Goal: Information Seeking & Learning: Learn about a topic

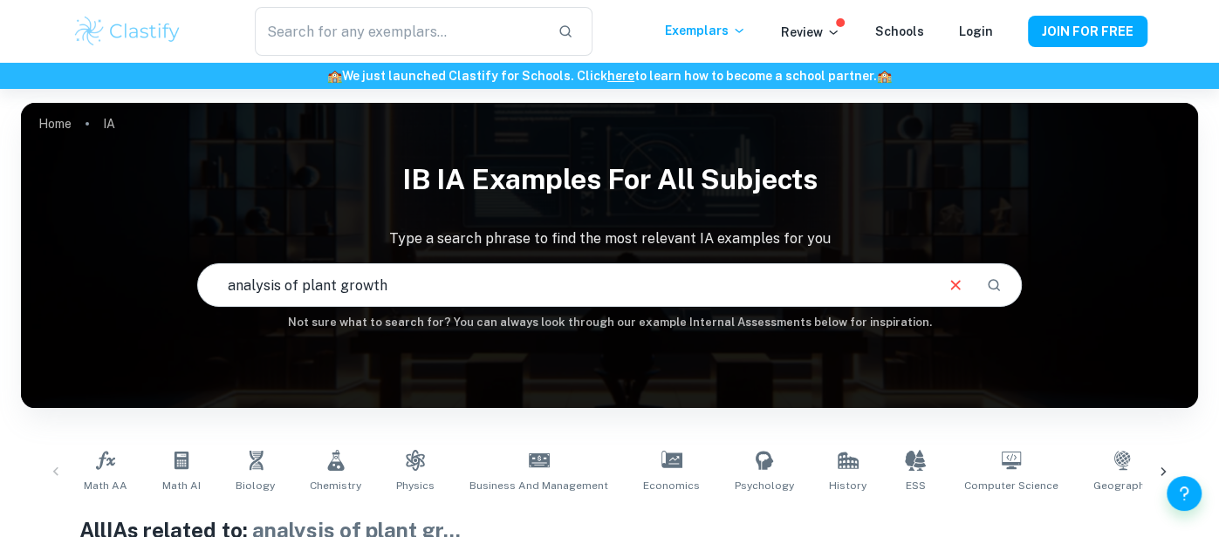
click at [502, 274] on input "analysis of plant growth" at bounding box center [564, 285] width 733 height 49
click at [943, 284] on button "Clear" at bounding box center [955, 285] width 33 height 33
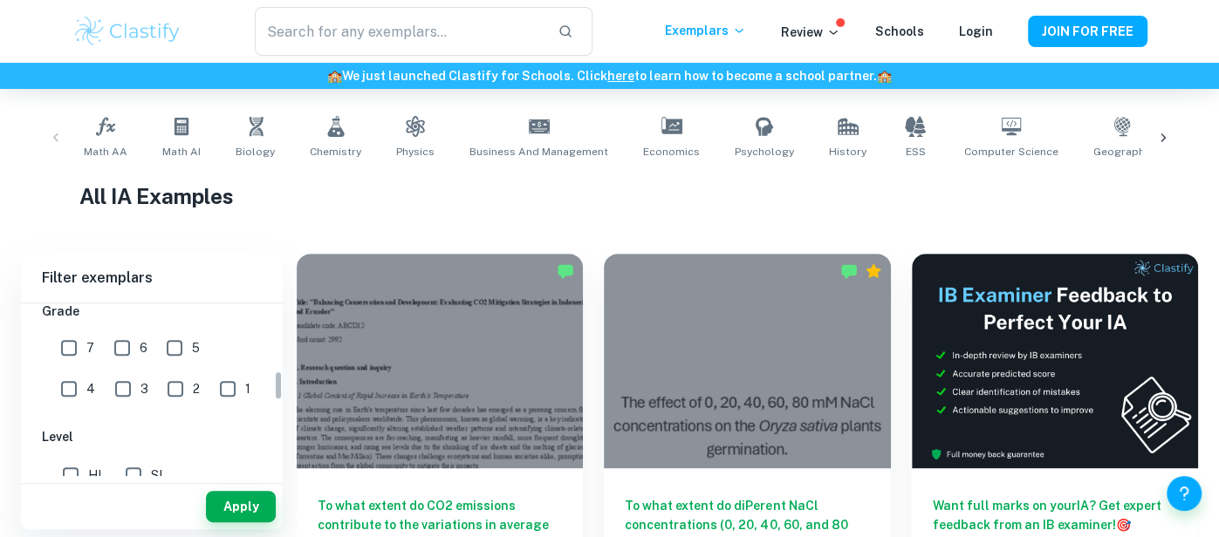
scroll to position [393, 0]
click at [67, 343] on input "7" at bounding box center [68, 346] width 35 height 35
checkbox input "true"
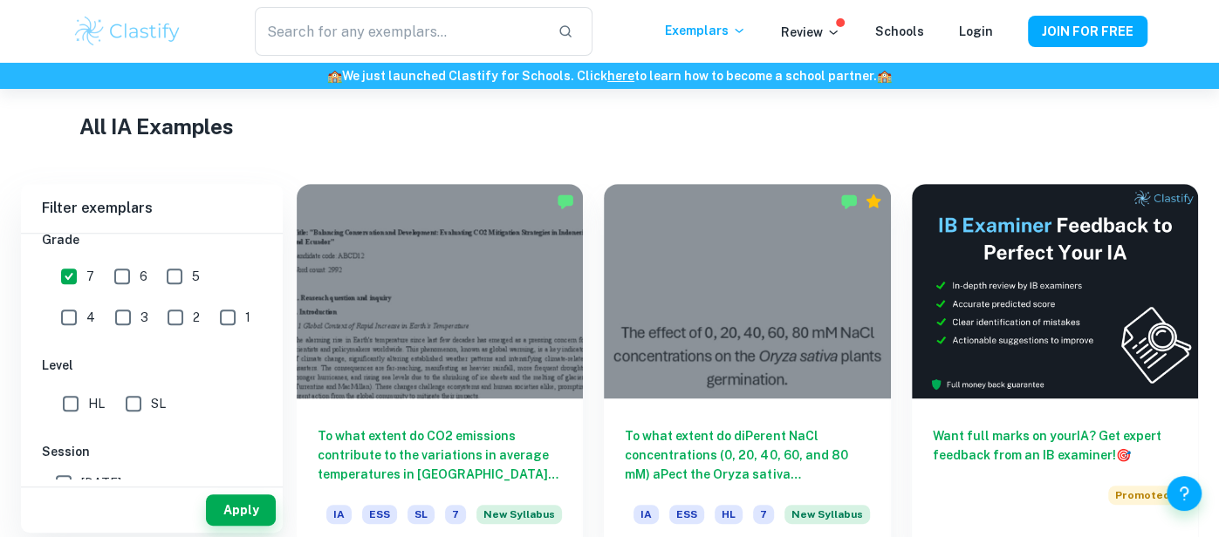
scroll to position [407, 0]
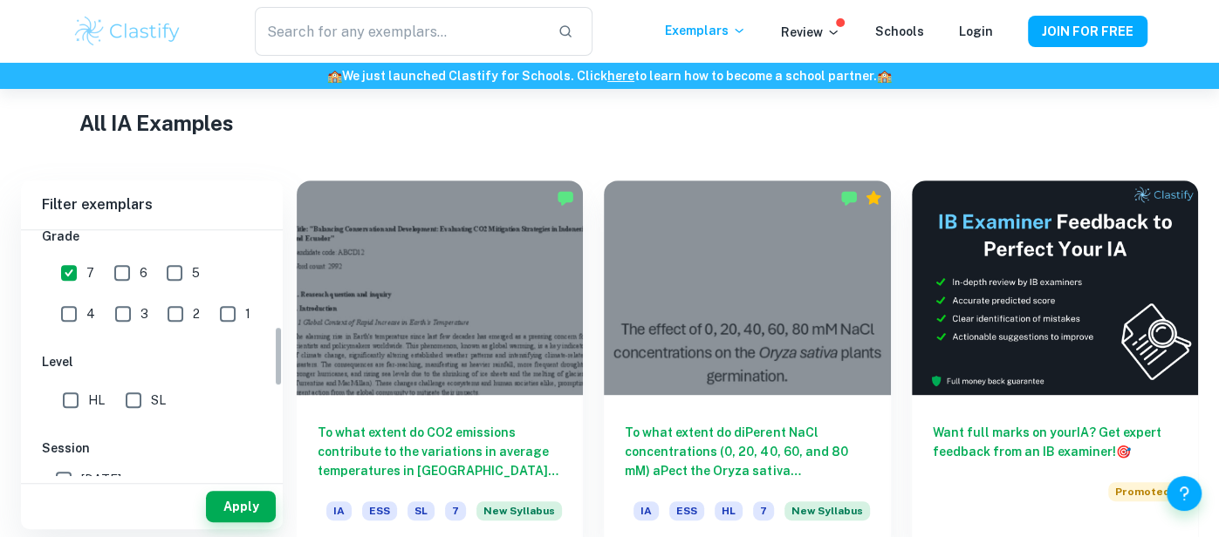
click at [71, 397] on input "HL" at bounding box center [70, 400] width 35 height 35
checkbox input "true"
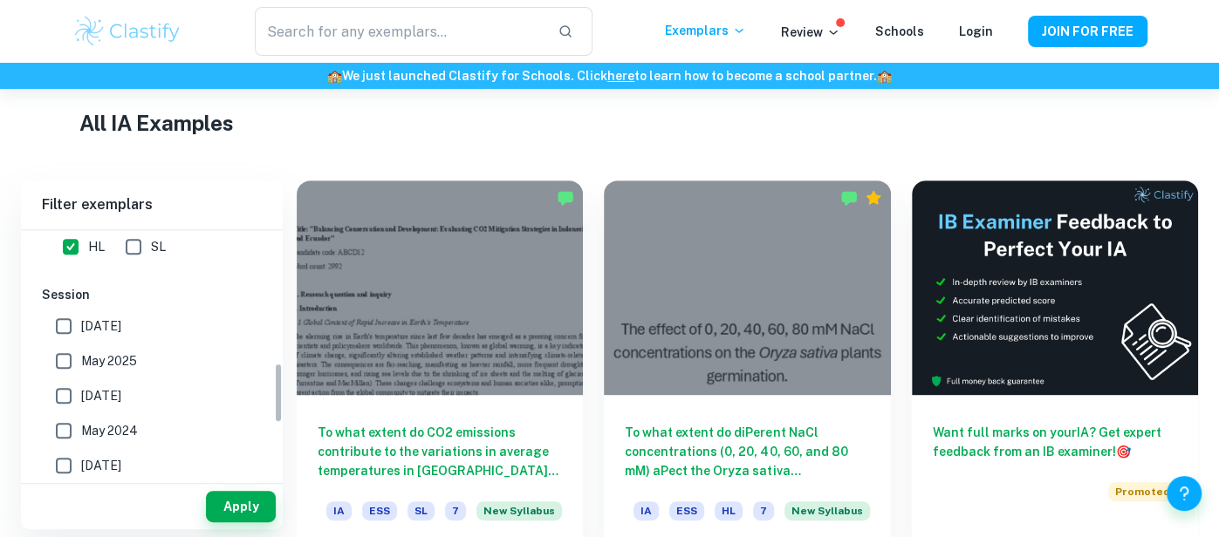
scroll to position [548, 0]
click at [263, 507] on button "Apply" at bounding box center [241, 506] width 70 height 31
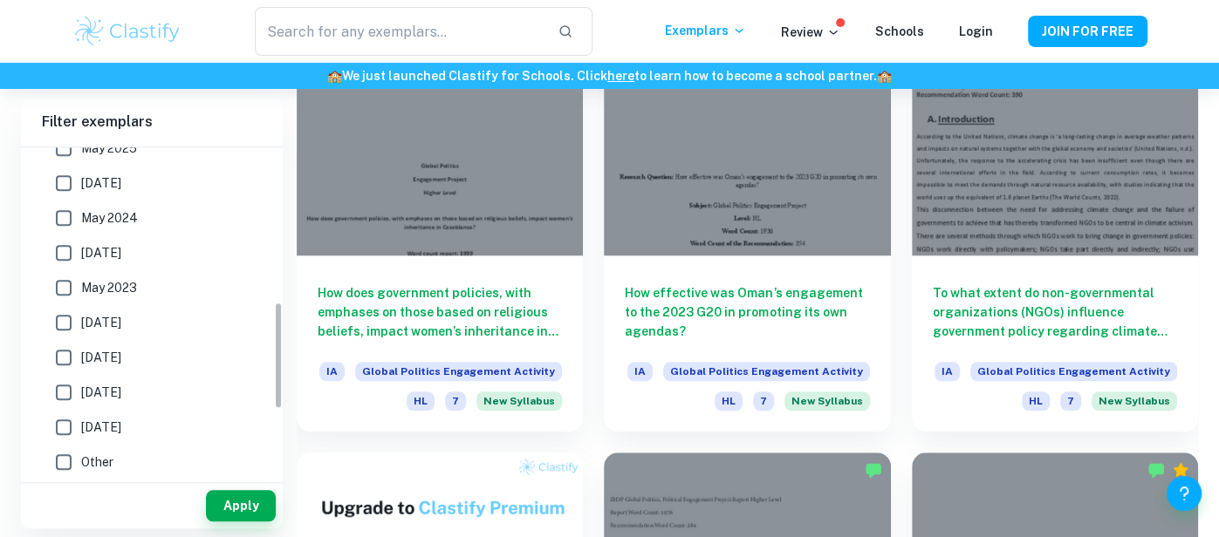
scroll to position [0, 0]
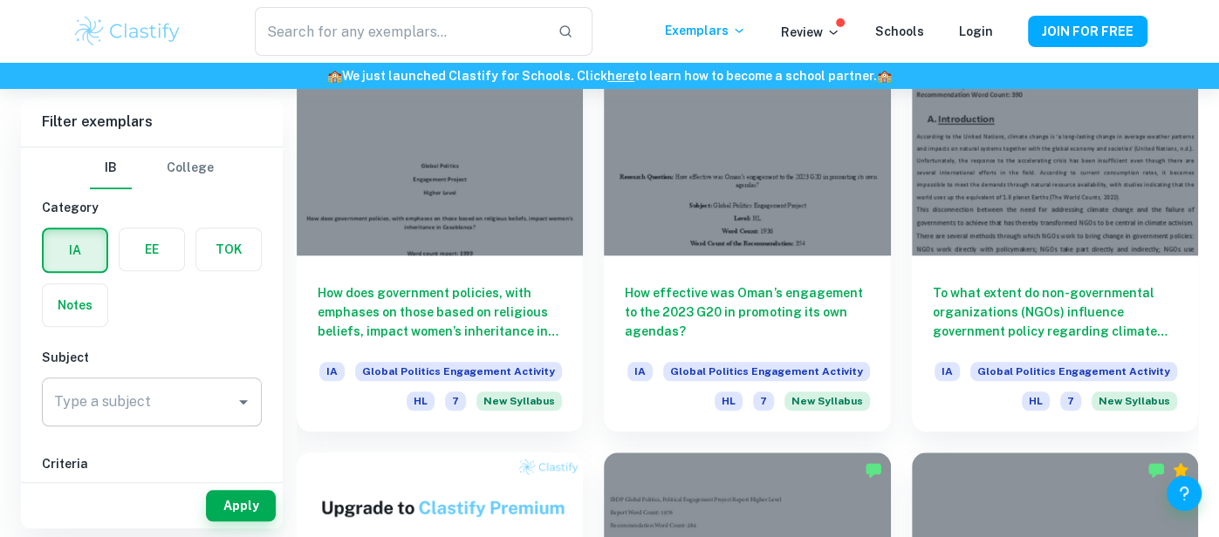
click at [106, 380] on div "Type a subject" at bounding box center [152, 402] width 220 height 49
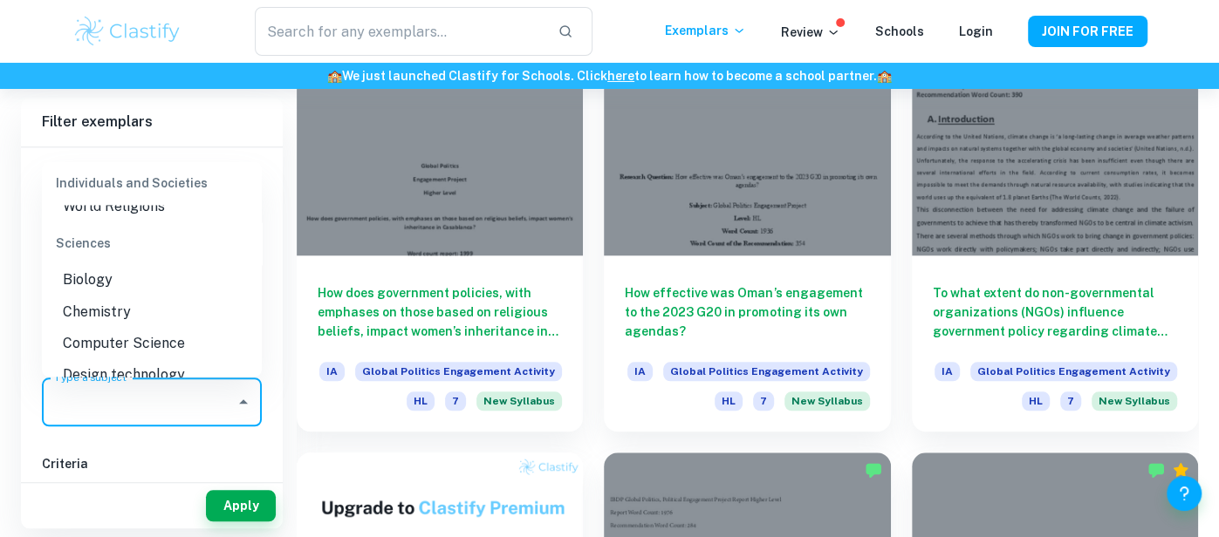
scroll to position [2106, 0]
click at [108, 292] on li "Chemistry" at bounding box center [152, 307] width 220 height 31
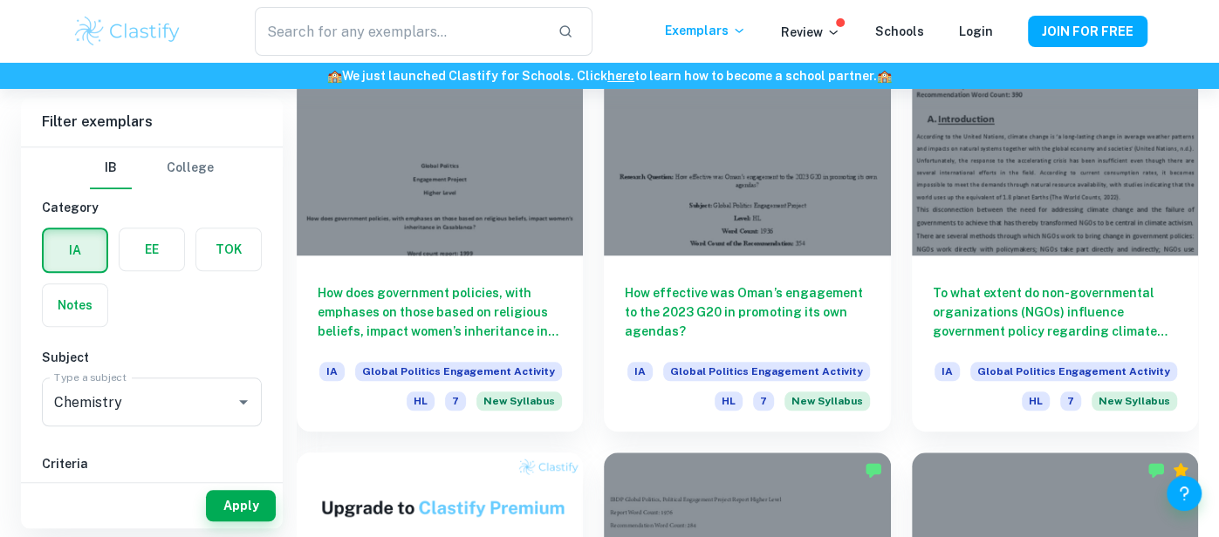
click at [256, 523] on div "Apply" at bounding box center [152, 505] width 262 height 45
click at [245, 505] on button "Apply" at bounding box center [241, 505] width 70 height 31
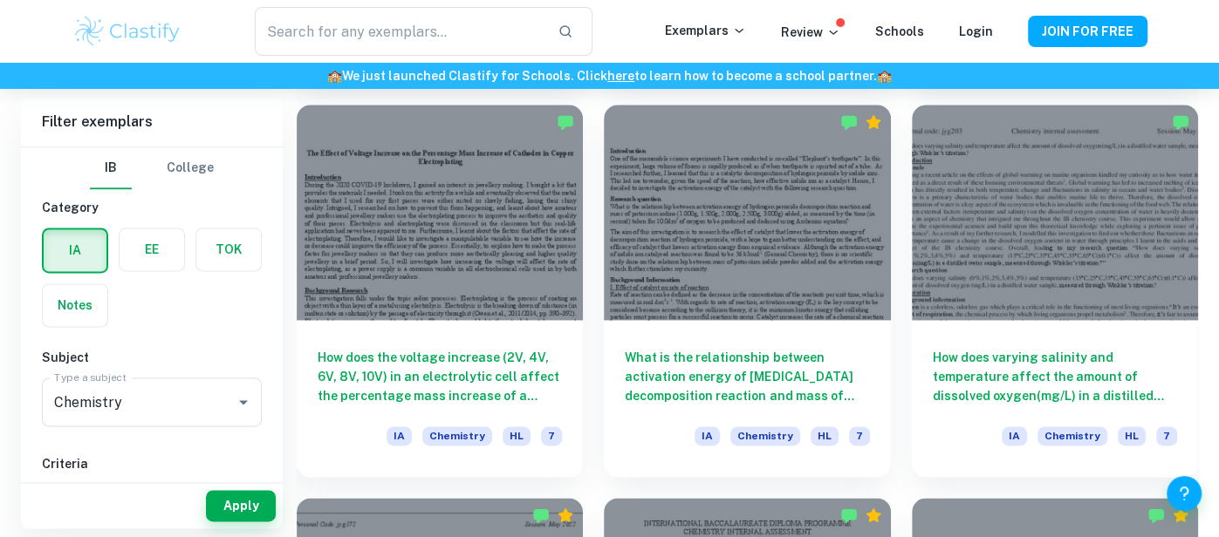
scroll to position [5982, 0]
click at [683, 221] on div at bounding box center [747, 212] width 286 height 215
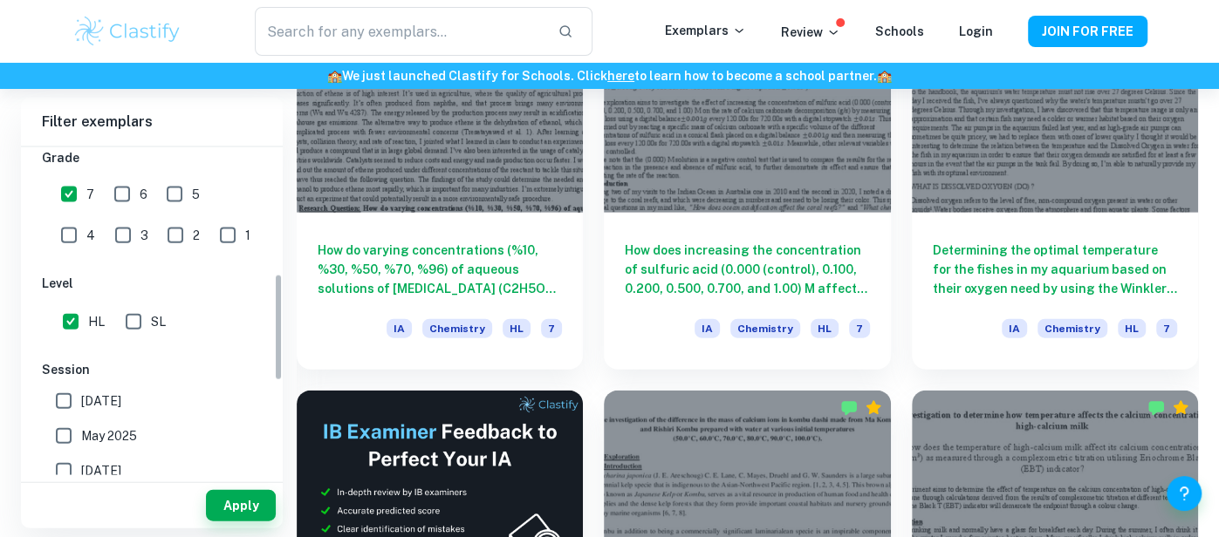
scroll to position [387, 0]
click at [117, 399] on span "[DATE]" at bounding box center [101, 402] width 40 height 19
click at [81, 399] on input "[DATE]" at bounding box center [63, 402] width 35 height 35
click at [256, 510] on button "Apply" at bounding box center [241, 505] width 70 height 31
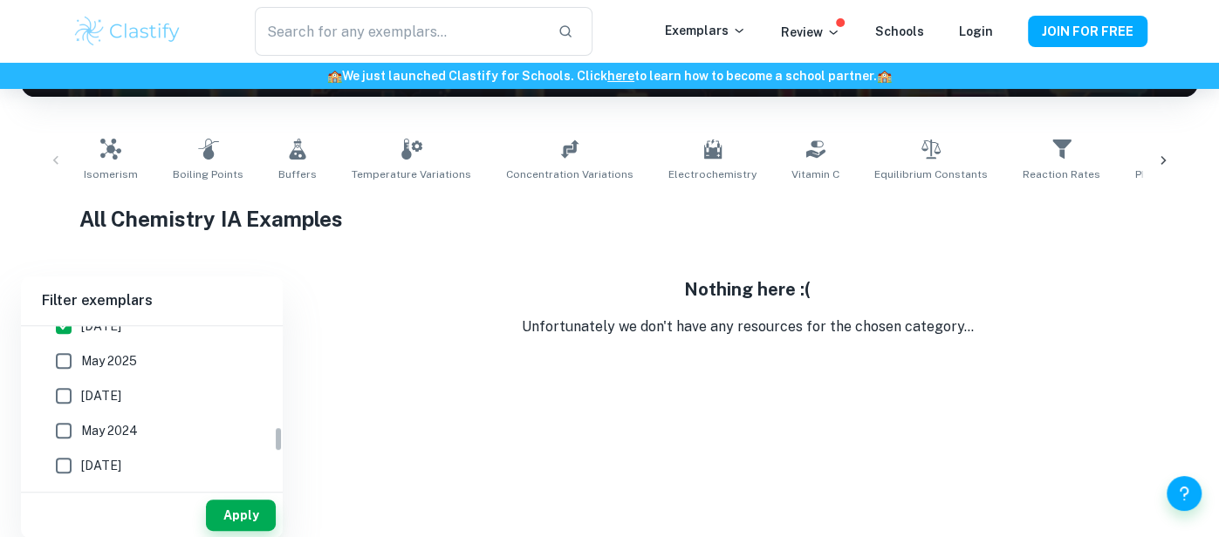
scroll to position [623, 0]
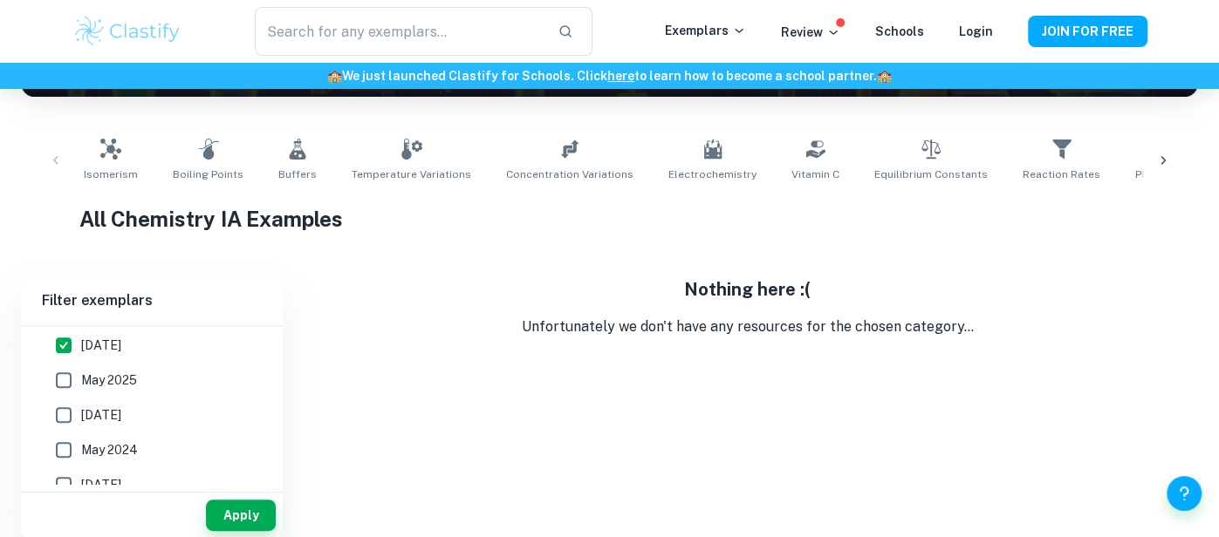
click at [71, 341] on input "[DATE]" at bounding box center [63, 345] width 35 height 35
checkbox input "false"
click at [71, 379] on input "May 2025" at bounding box center [63, 380] width 35 height 35
checkbox input "true"
click at [235, 509] on button "Apply" at bounding box center [241, 515] width 70 height 31
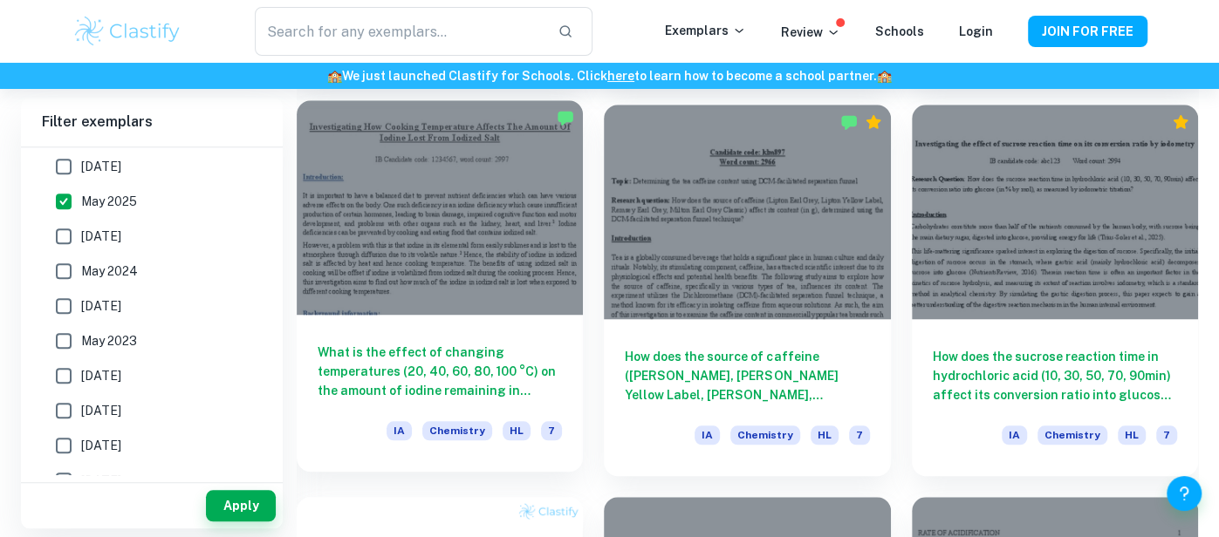
scroll to position [0, 0]
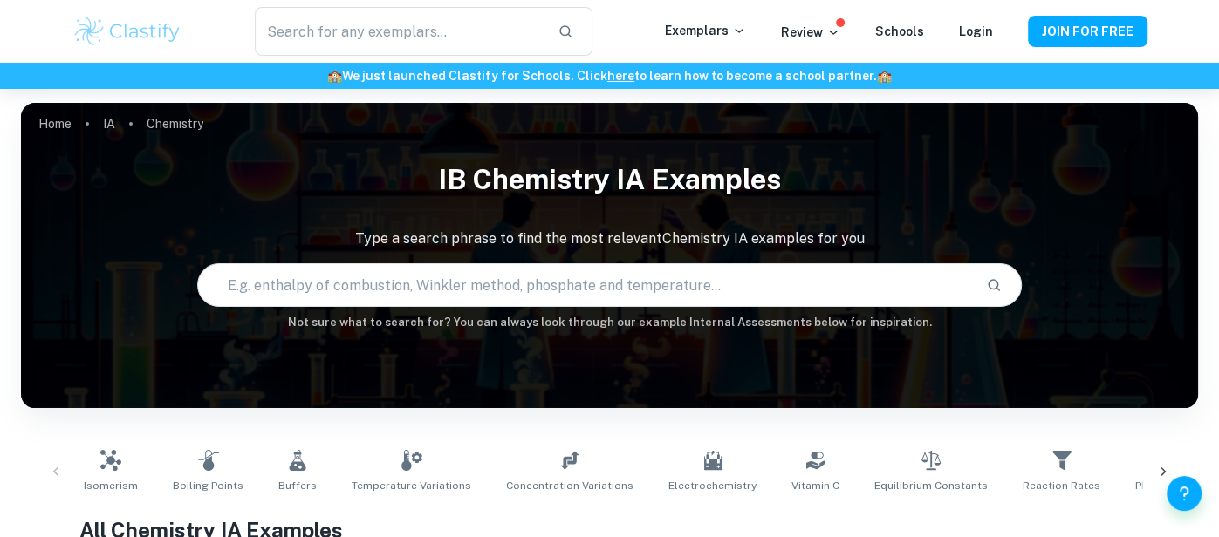
click at [471, 293] on input "text" at bounding box center [584, 285] width 773 height 49
type input "metal"
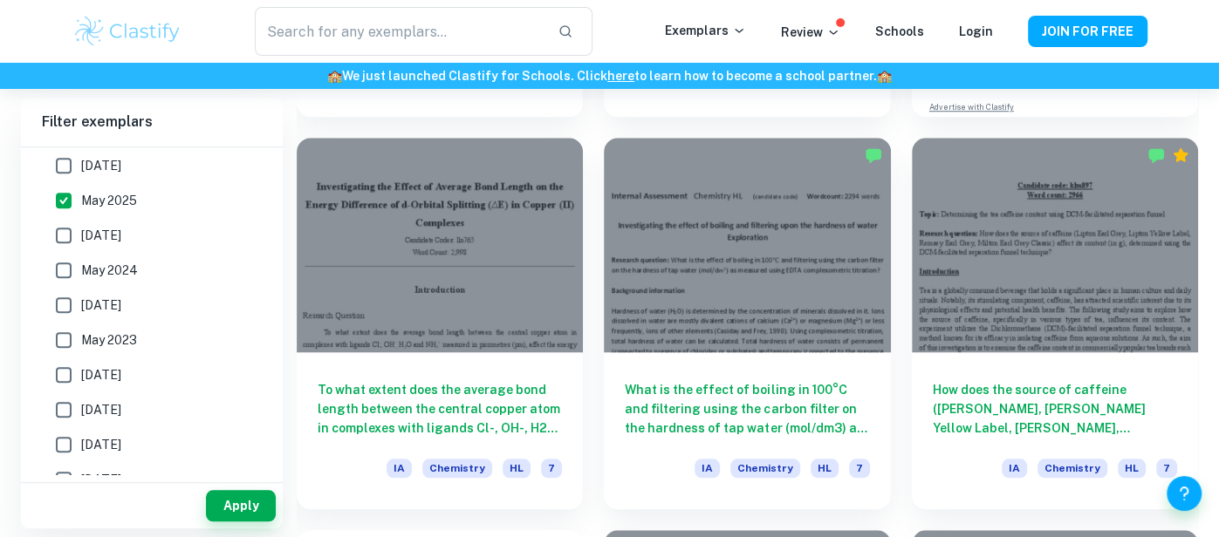
scroll to position [844, 0]
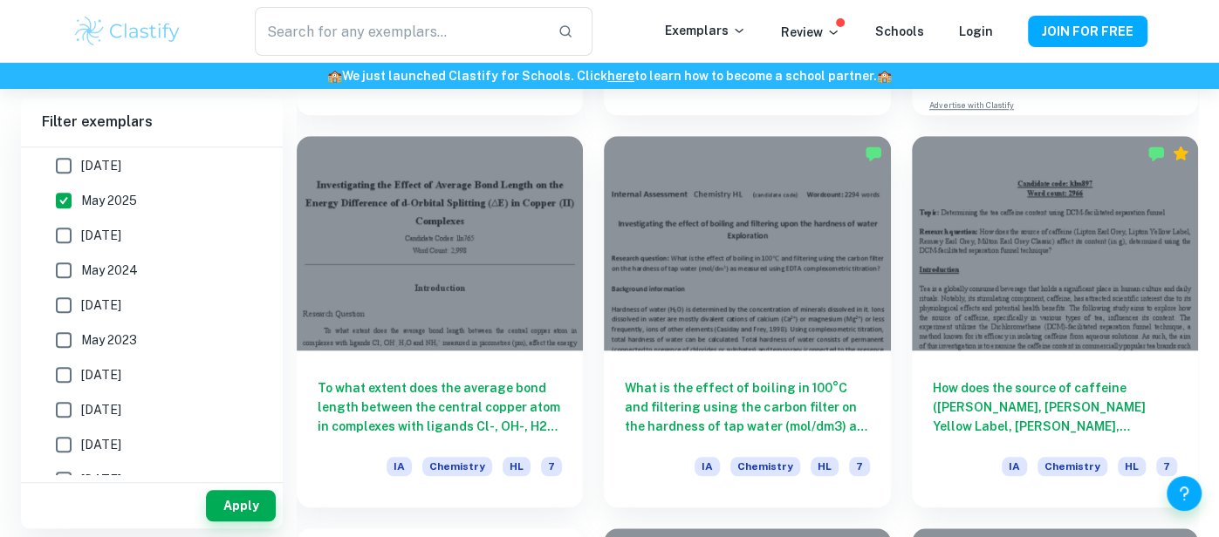
click at [55, 197] on input "May 2025" at bounding box center [63, 200] width 35 height 35
checkbox input "false"
click at [233, 508] on button "Apply" at bounding box center [241, 505] width 70 height 31
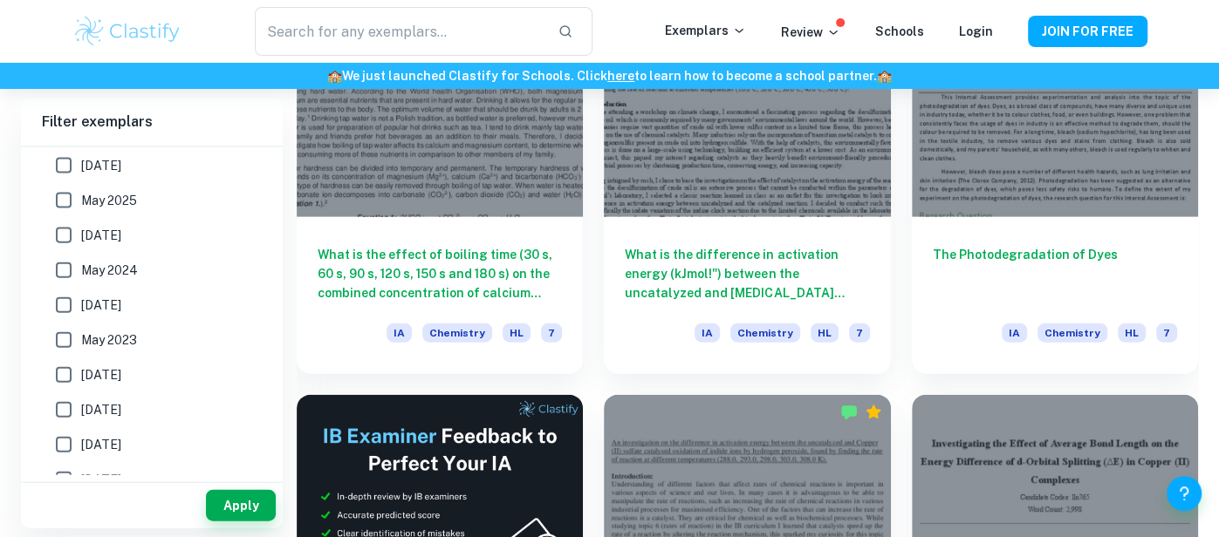
scroll to position [2552, 0]
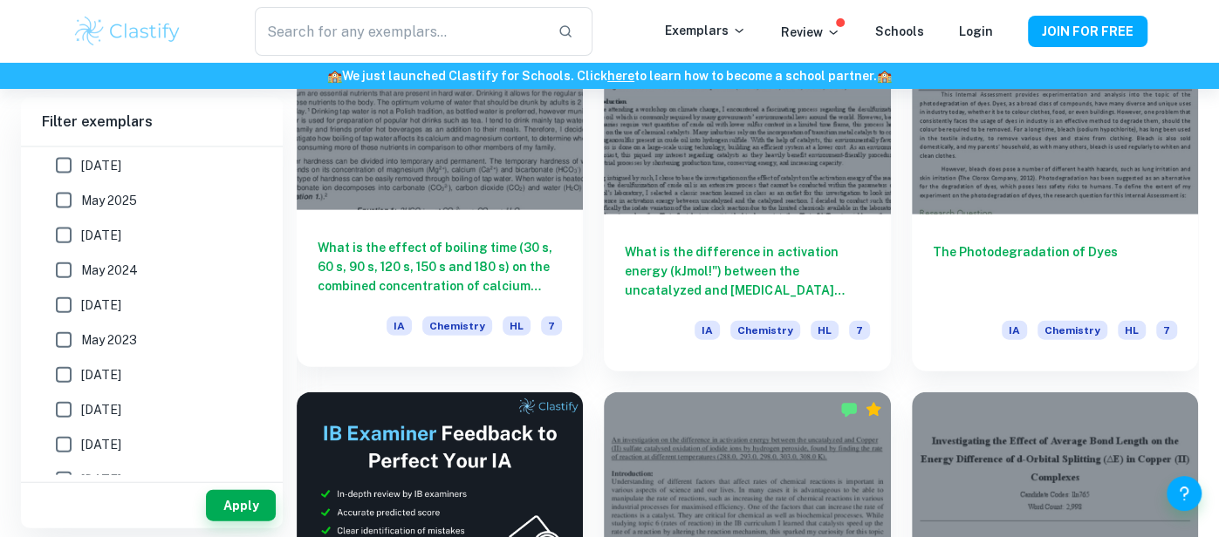
click at [542, 163] on div at bounding box center [440, 103] width 286 height 215
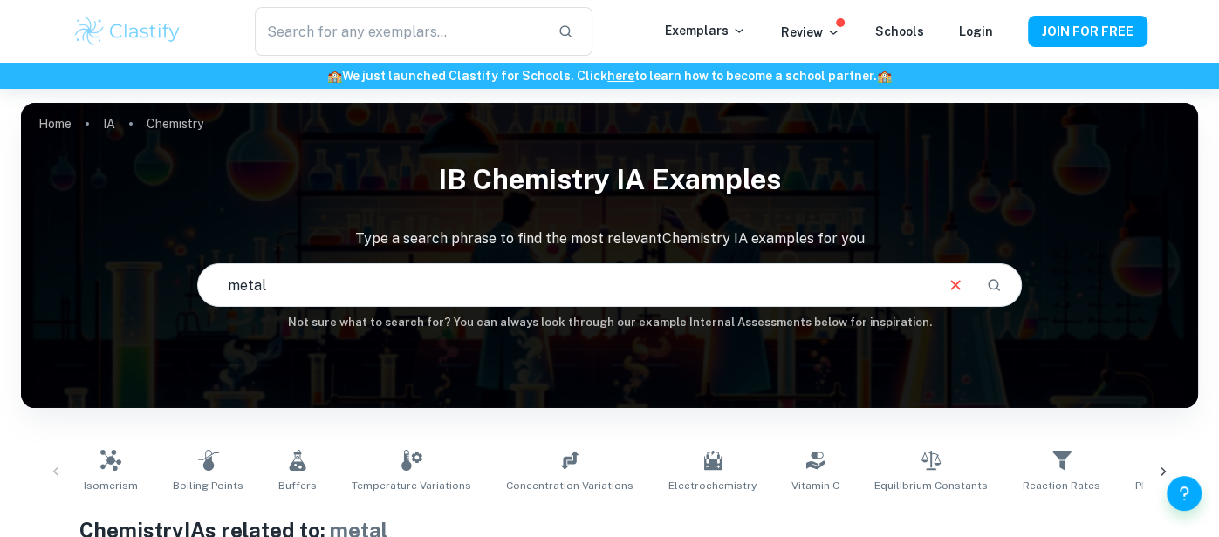
click at [359, 288] on input "metal" at bounding box center [564, 285] width 733 height 49
type input "m"
